Goal: Transaction & Acquisition: Purchase product/service

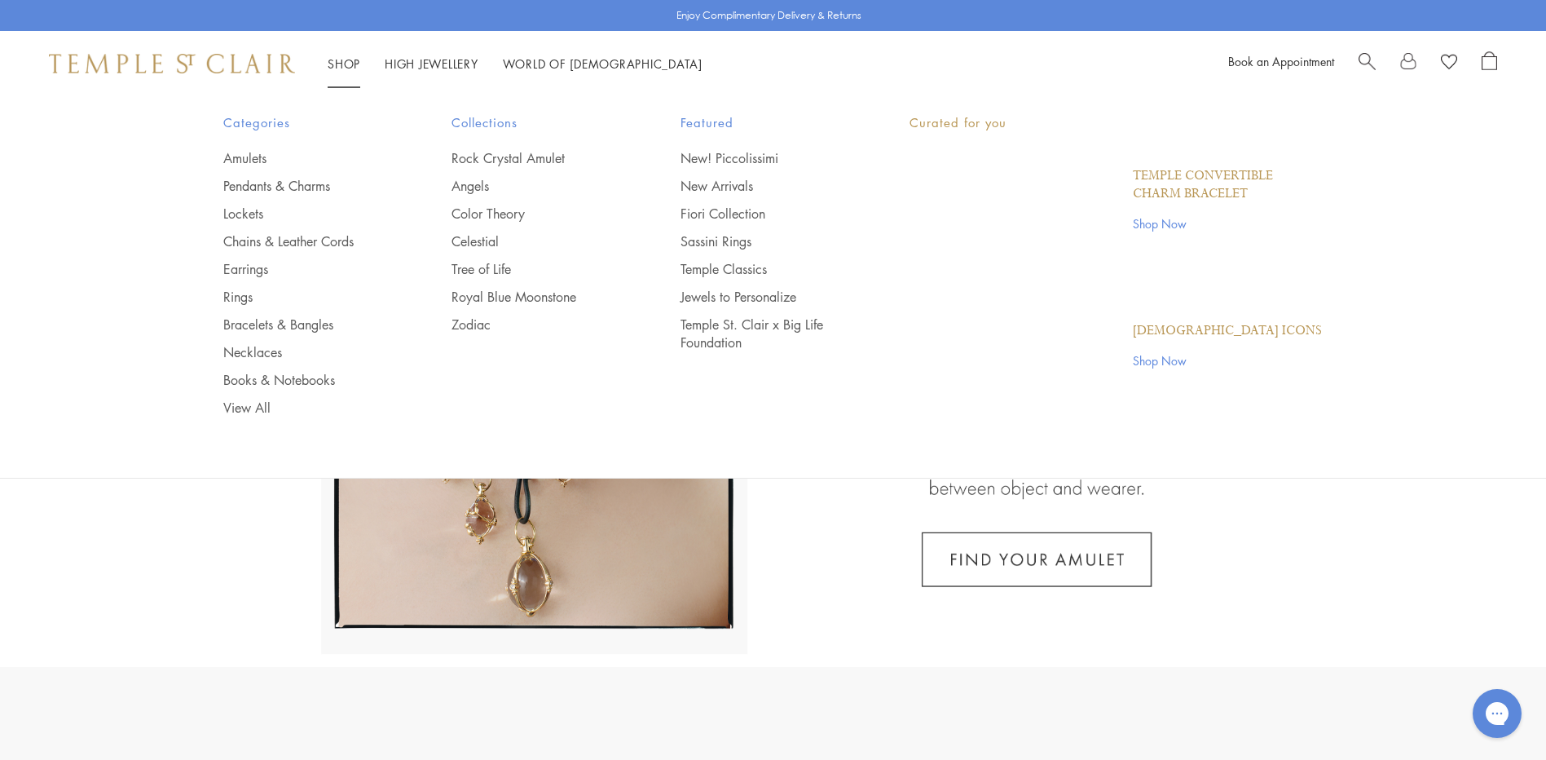
click at [343, 60] on link "Shop Shop" at bounding box center [344, 63] width 33 height 16
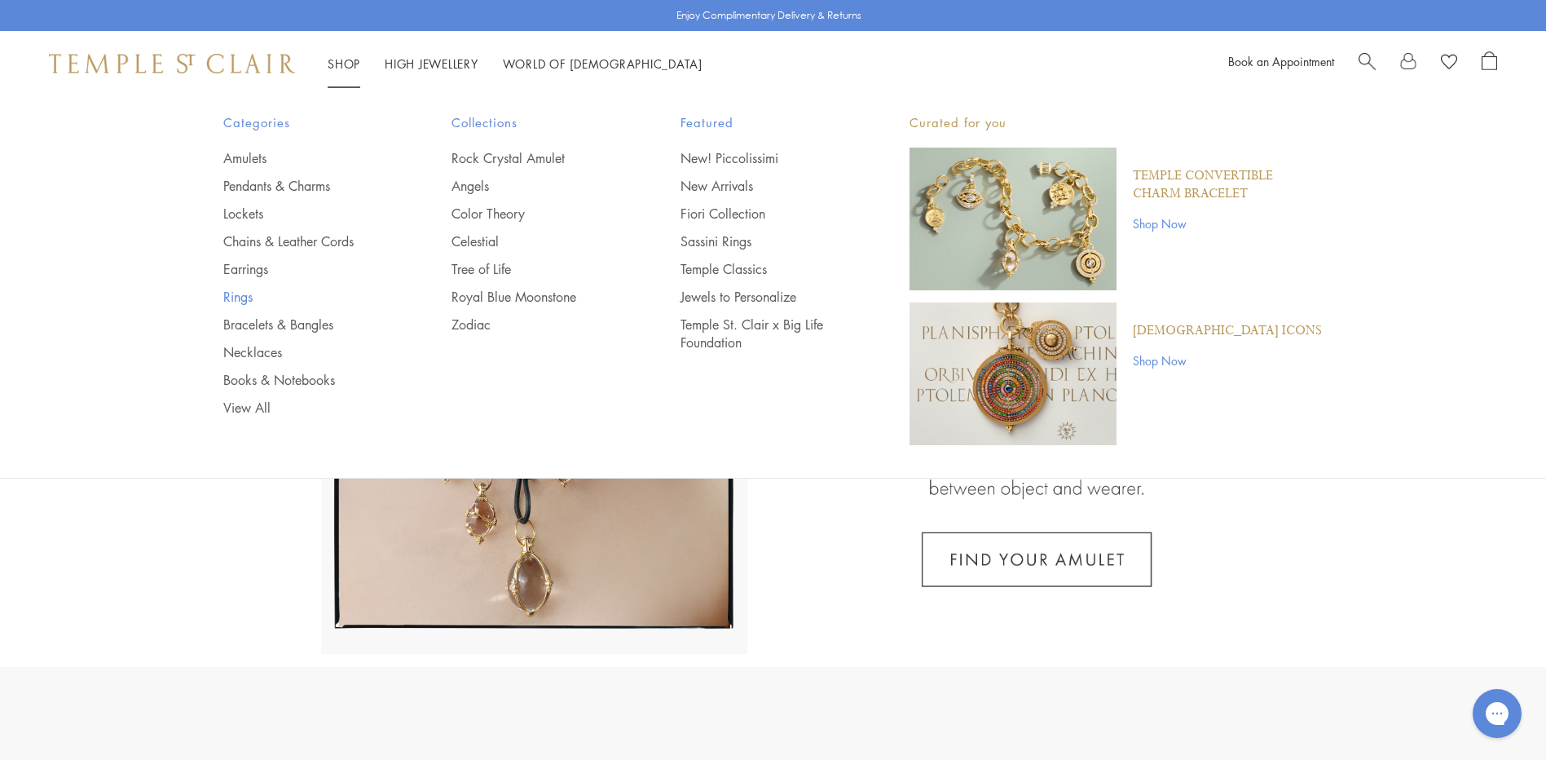
click at [249, 293] on link "Rings" at bounding box center [305, 297] width 164 height 18
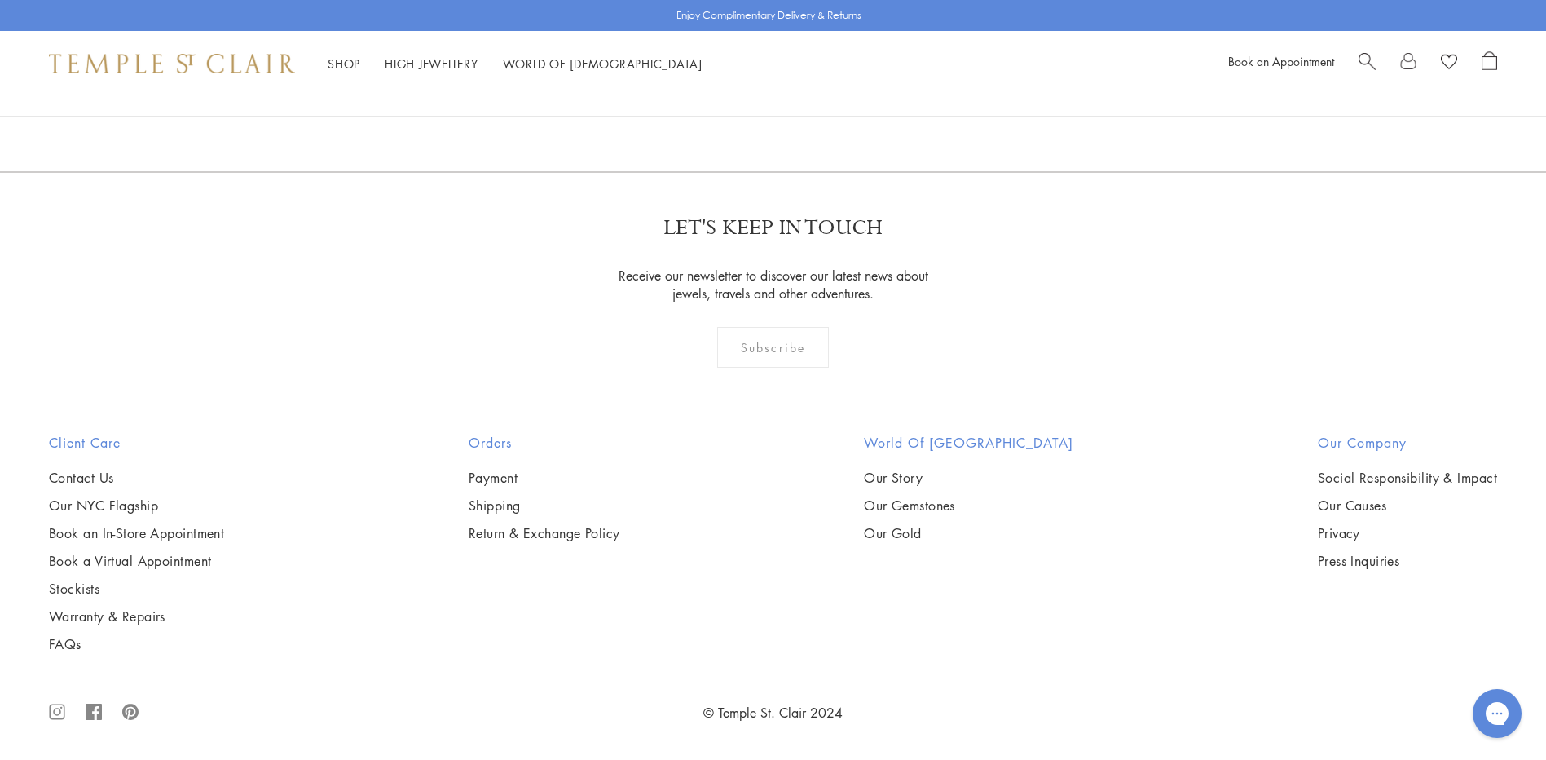
scroll to position [6764, 0]
click at [0, 0] on img at bounding box center [0, 0] width 0 height 0
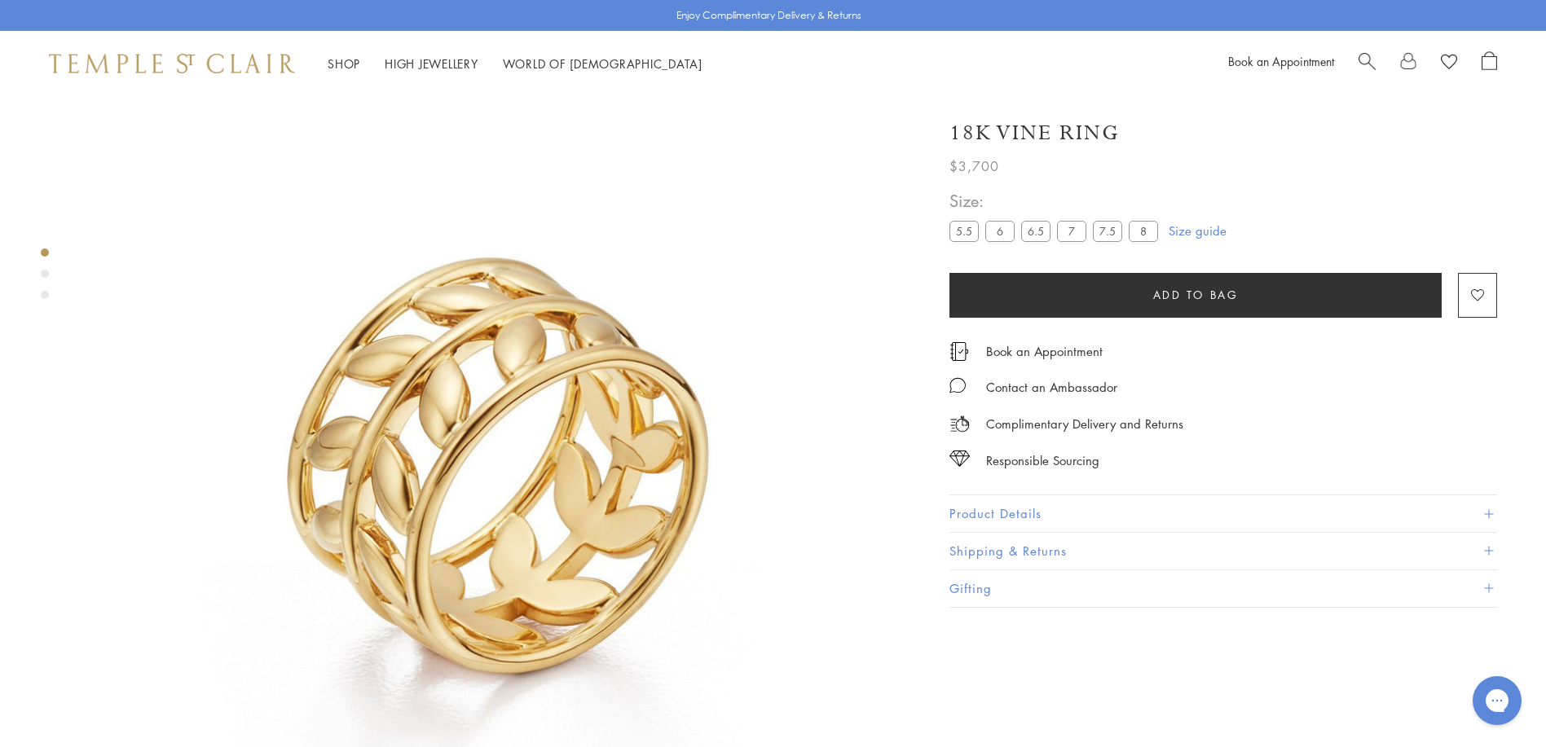
click at [1147, 234] on label "8" at bounding box center [1143, 231] width 29 height 20
